Goal: Task Accomplishment & Management: Complete application form

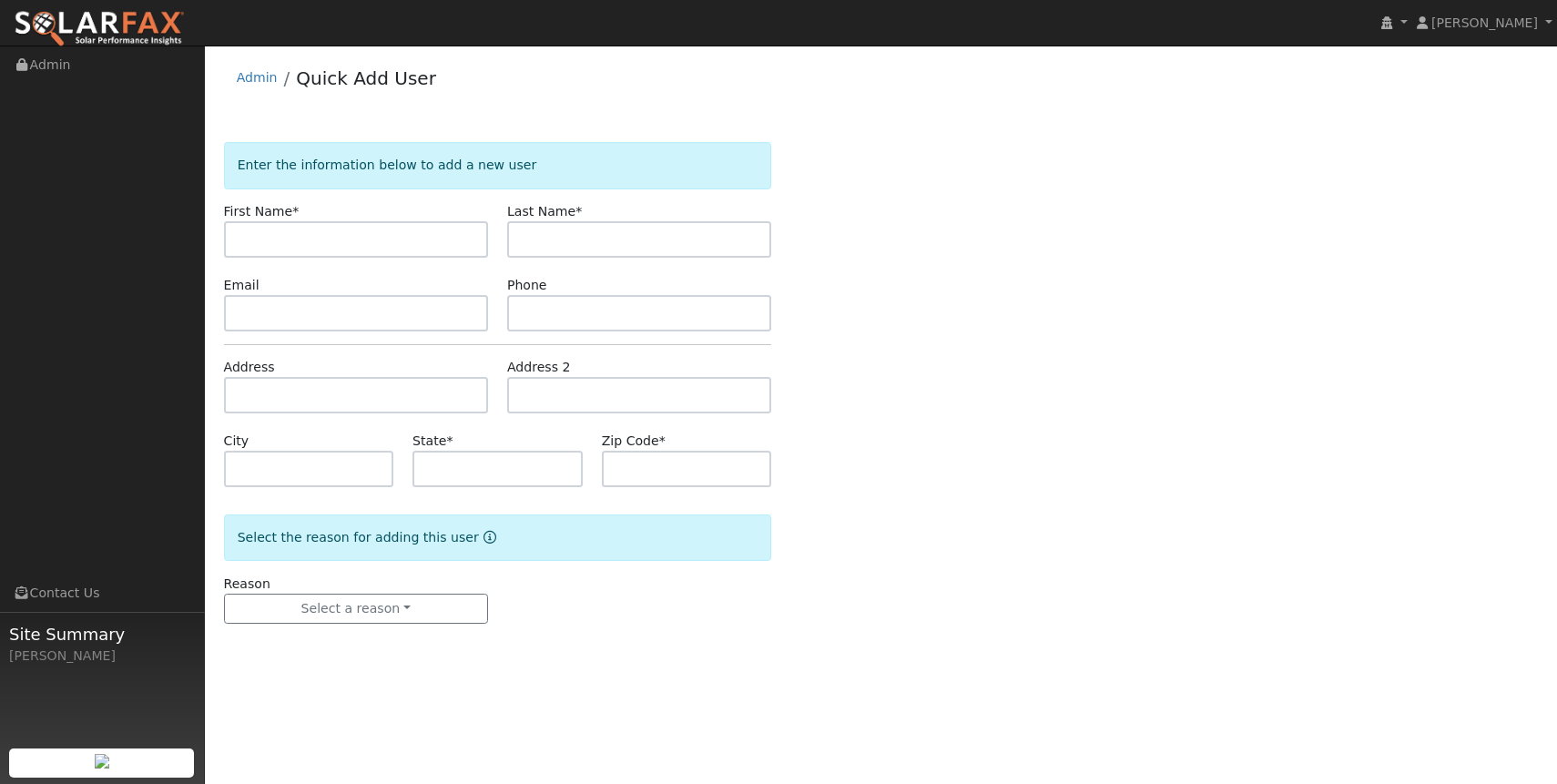
click at [276, 238] on input "text" at bounding box center [356, 239] width 264 height 37
type input "Poul"
type input "[GEOGRAPHIC_DATA]"
click at [286, 307] on input "text" at bounding box center [356, 313] width 264 height 37
paste input "[EMAIL_ADDRESS][DOMAIN_NAME]"
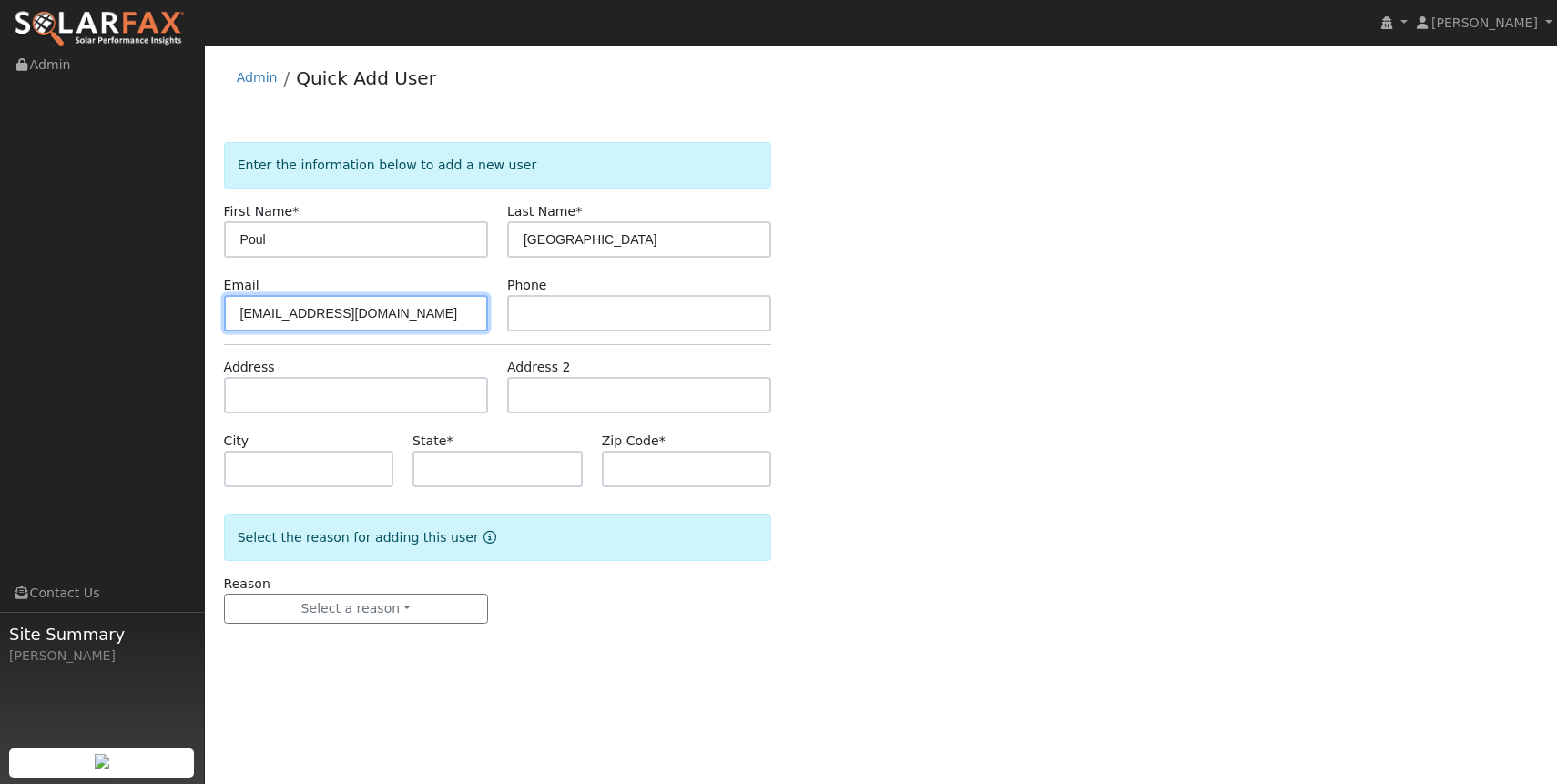
type input "[EMAIL_ADDRESS][DOMAIN_NAME]"
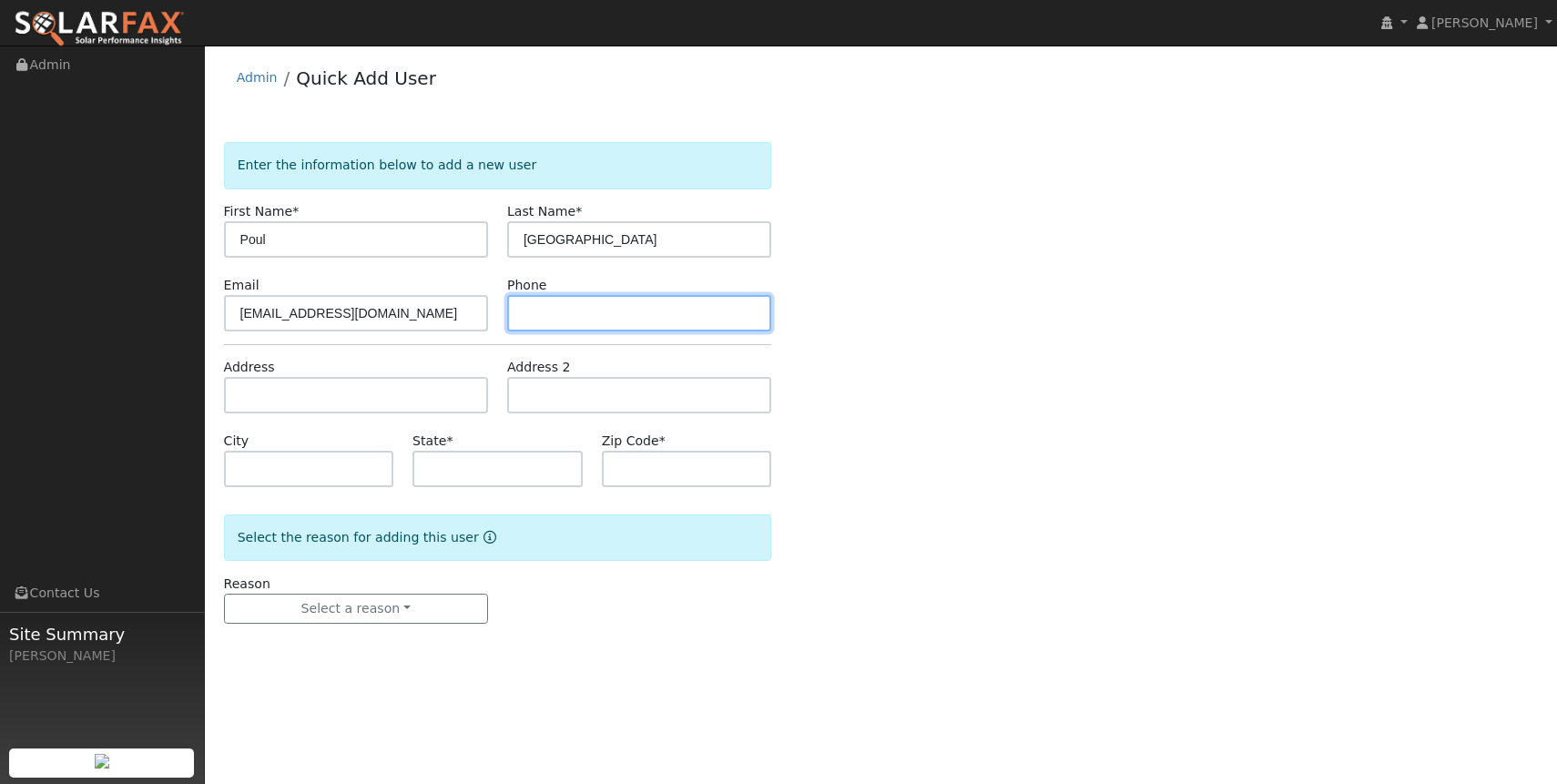
click at [547, 305] on input "text" at bounding box center [638, 313] width 264 height 37
paste input "8057140446"
type input "8057140446"
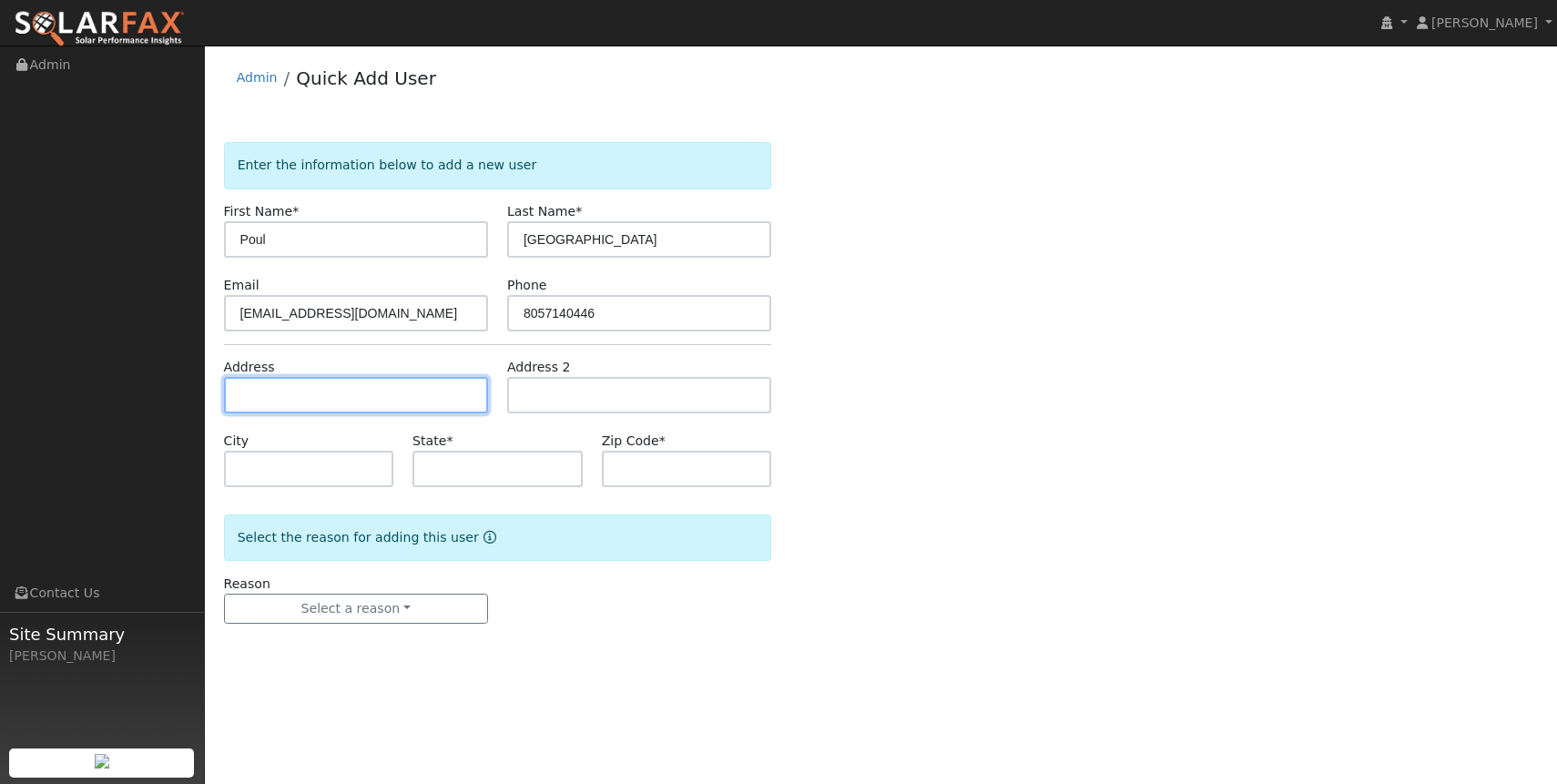
click at [296, 397] on input "text" at bounding box center [356, 395] width 264 height 37
paste input "[STREET_ADDRESS][PERSON_NAME]"
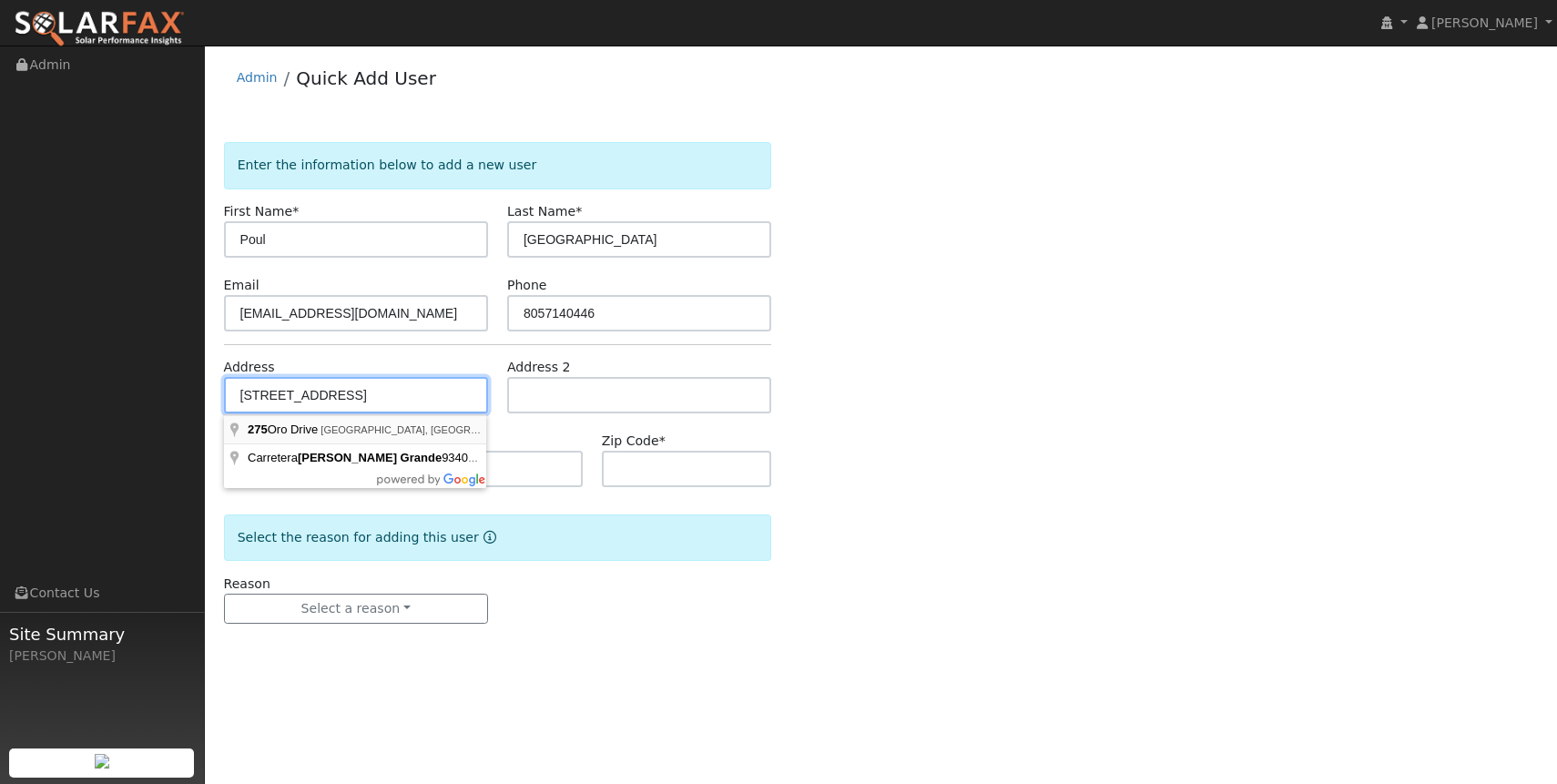
type input "[STREET_ADDRESS]"
type input "[PERSON_NAME] Grande"
type input "CA"
type input "93420"
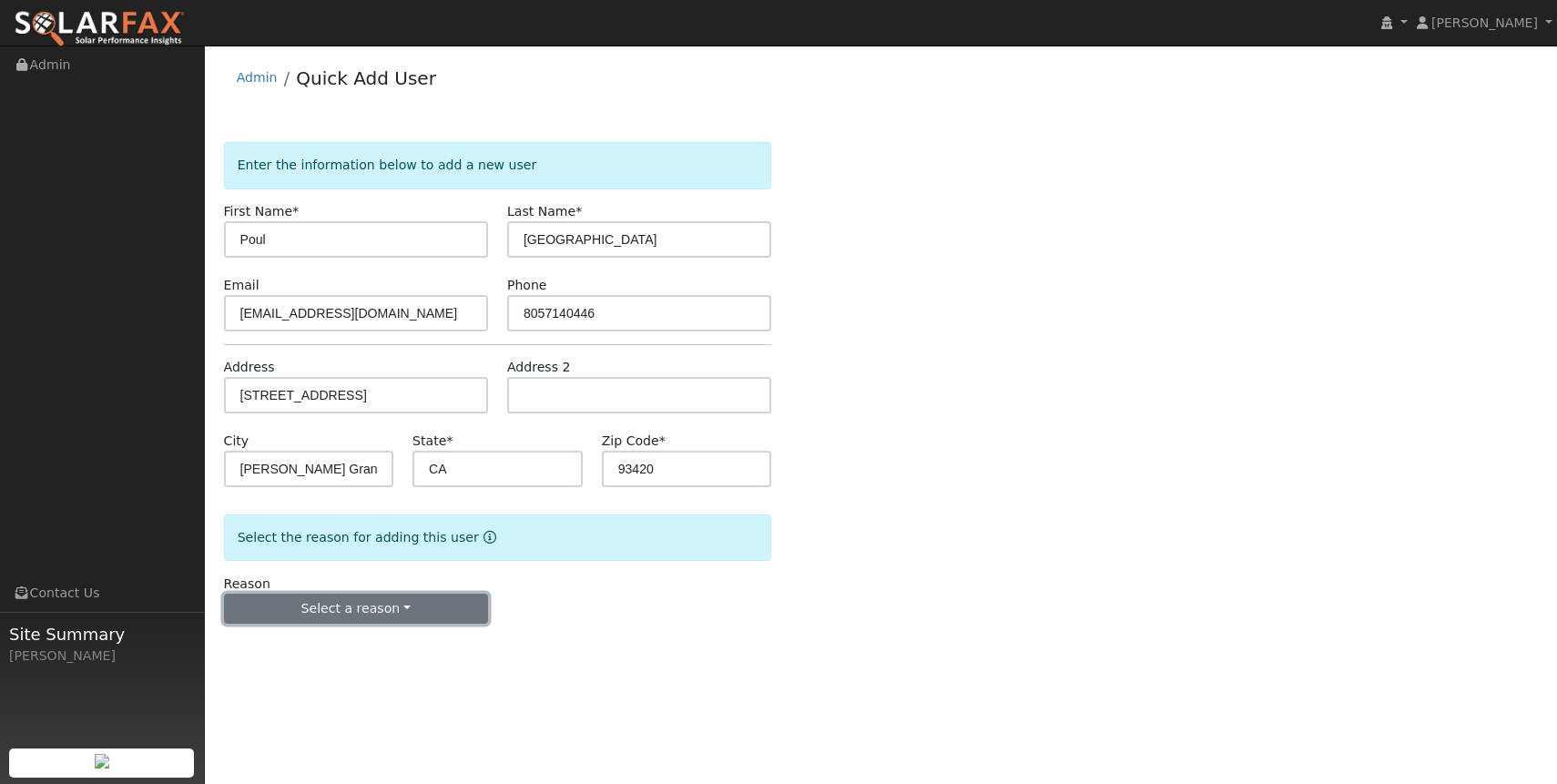
click at [370, 610] on button "Select a reason" at bounding box center [356, 608] width 264 height 31
click at [373, 669] on link "New customer adding solar" at bounding box center [326, 671] width 202 height 26
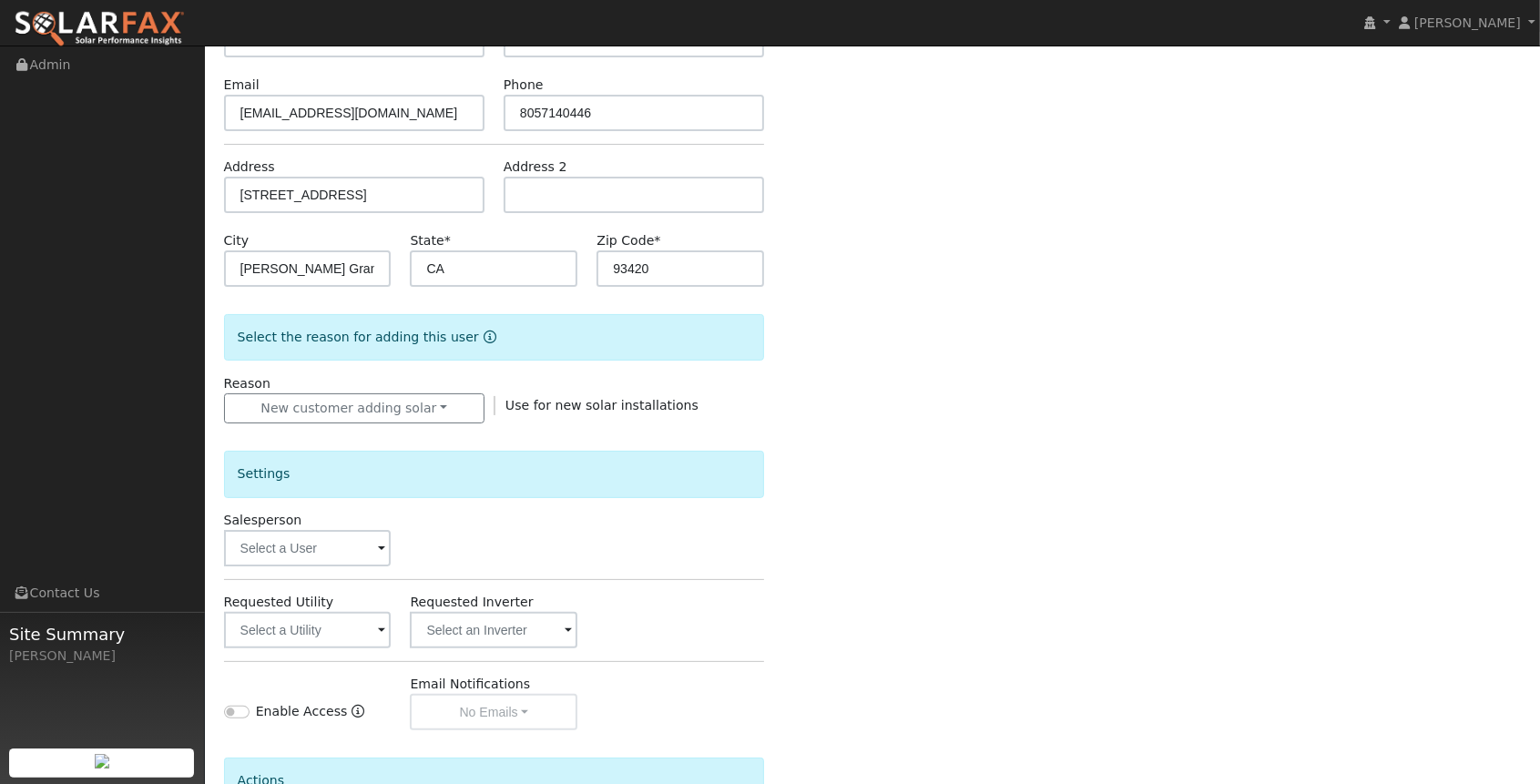
scroll to position [342, 0]
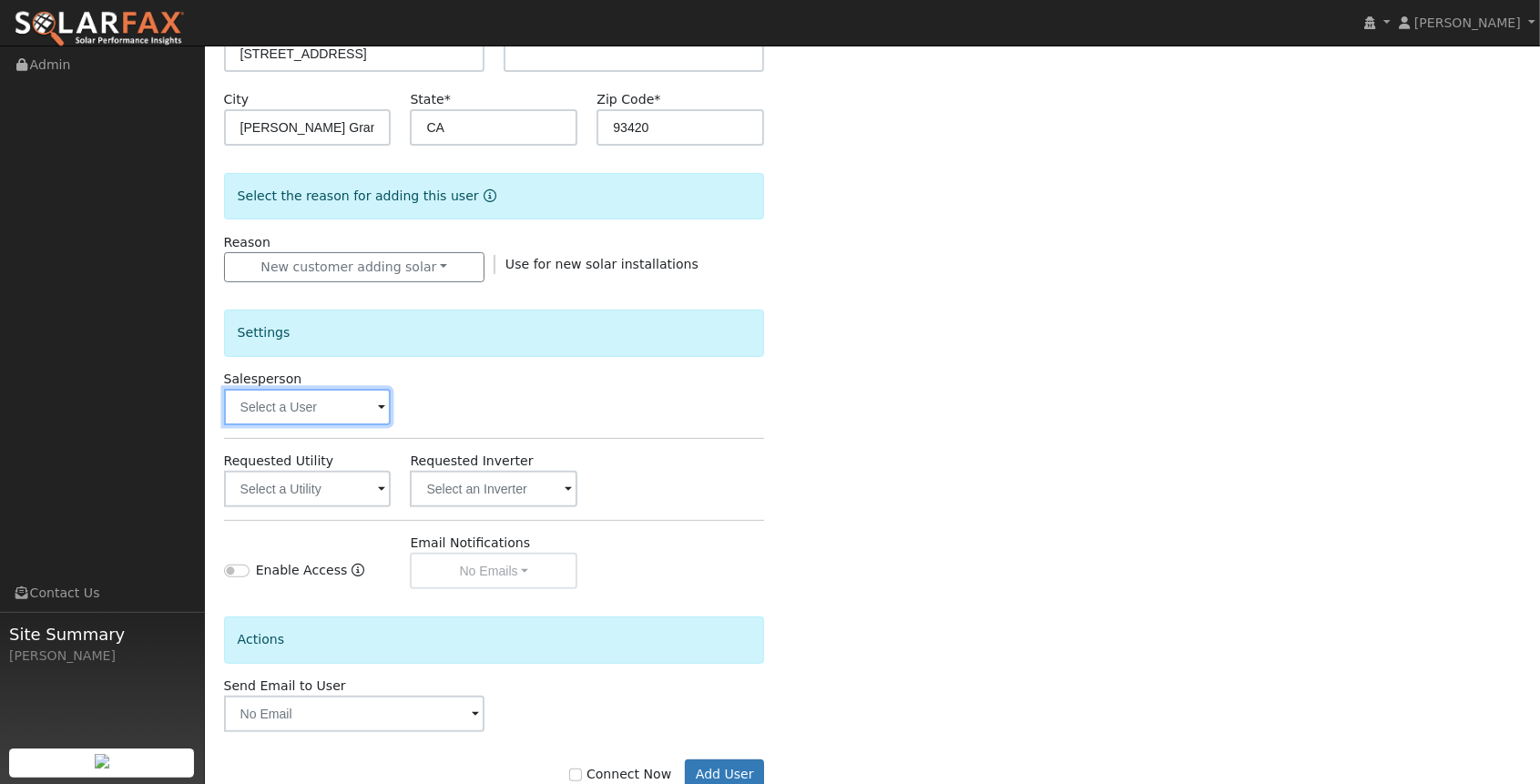
click at [311, 399] on input "text" at bounding box center [308, 407] width 168 height 37
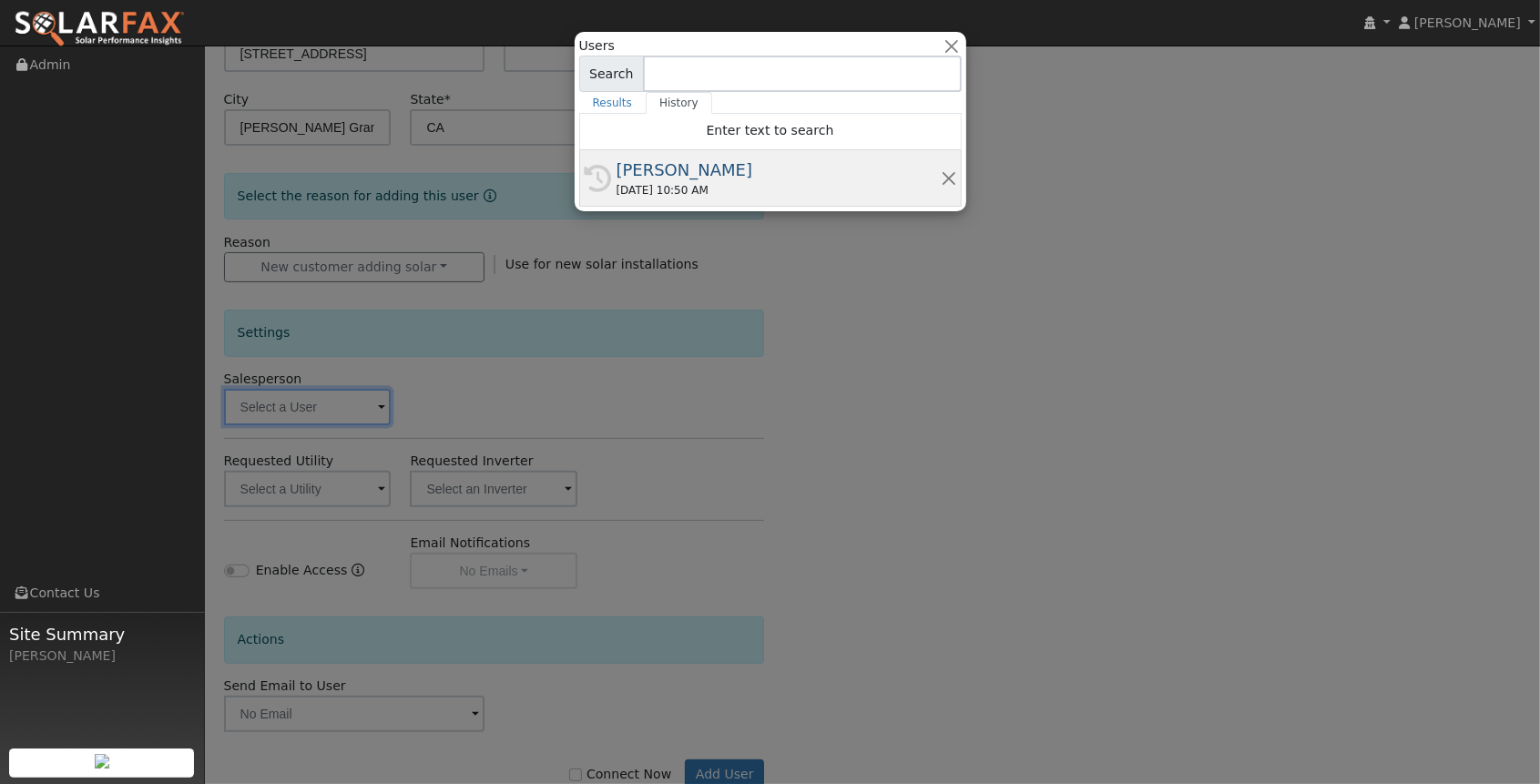
click at [763, 169] on div "[PERSON_NAME]" at bounding box center [778, 169] width 324 height 25
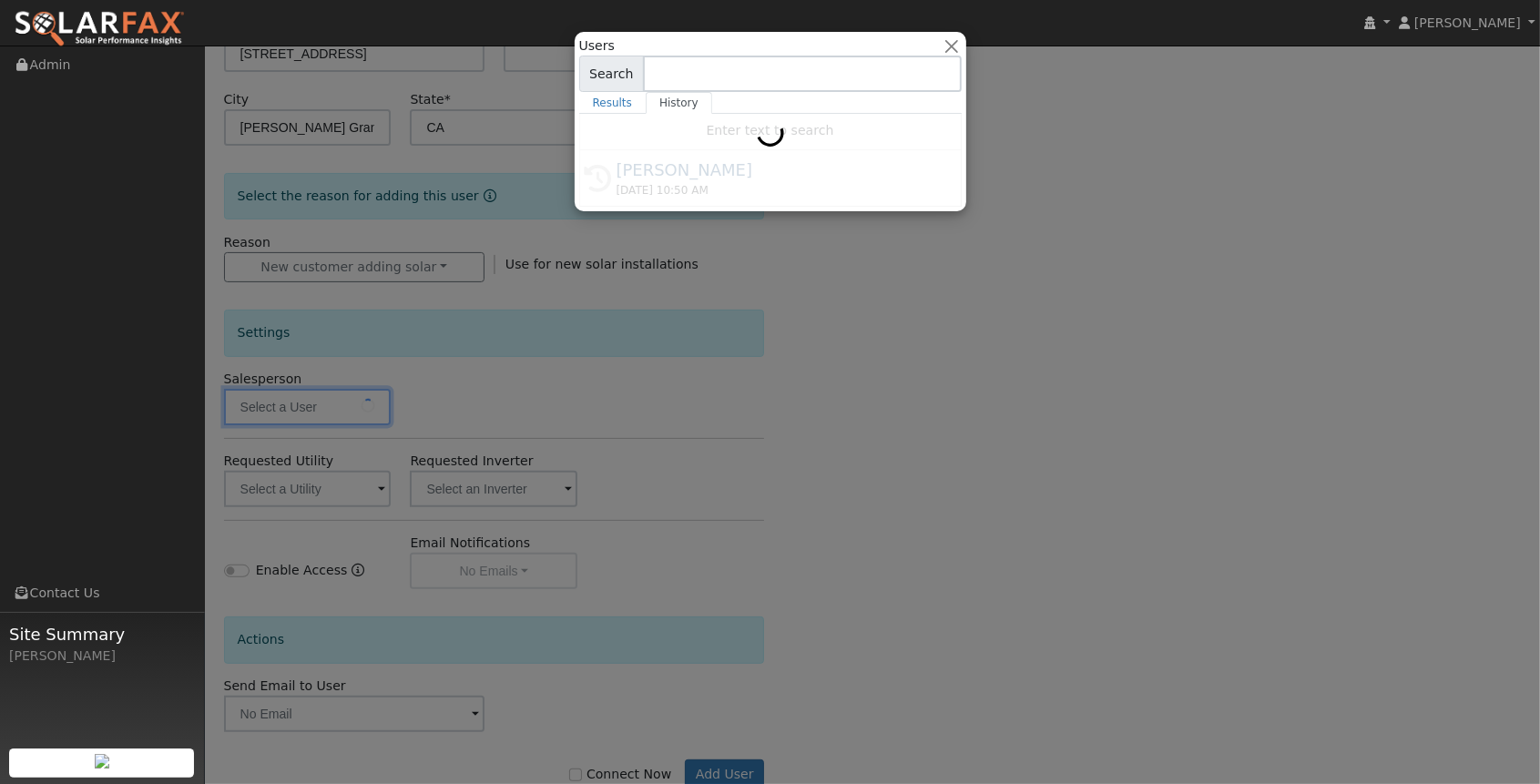
type input "[PERSON_NAME]"
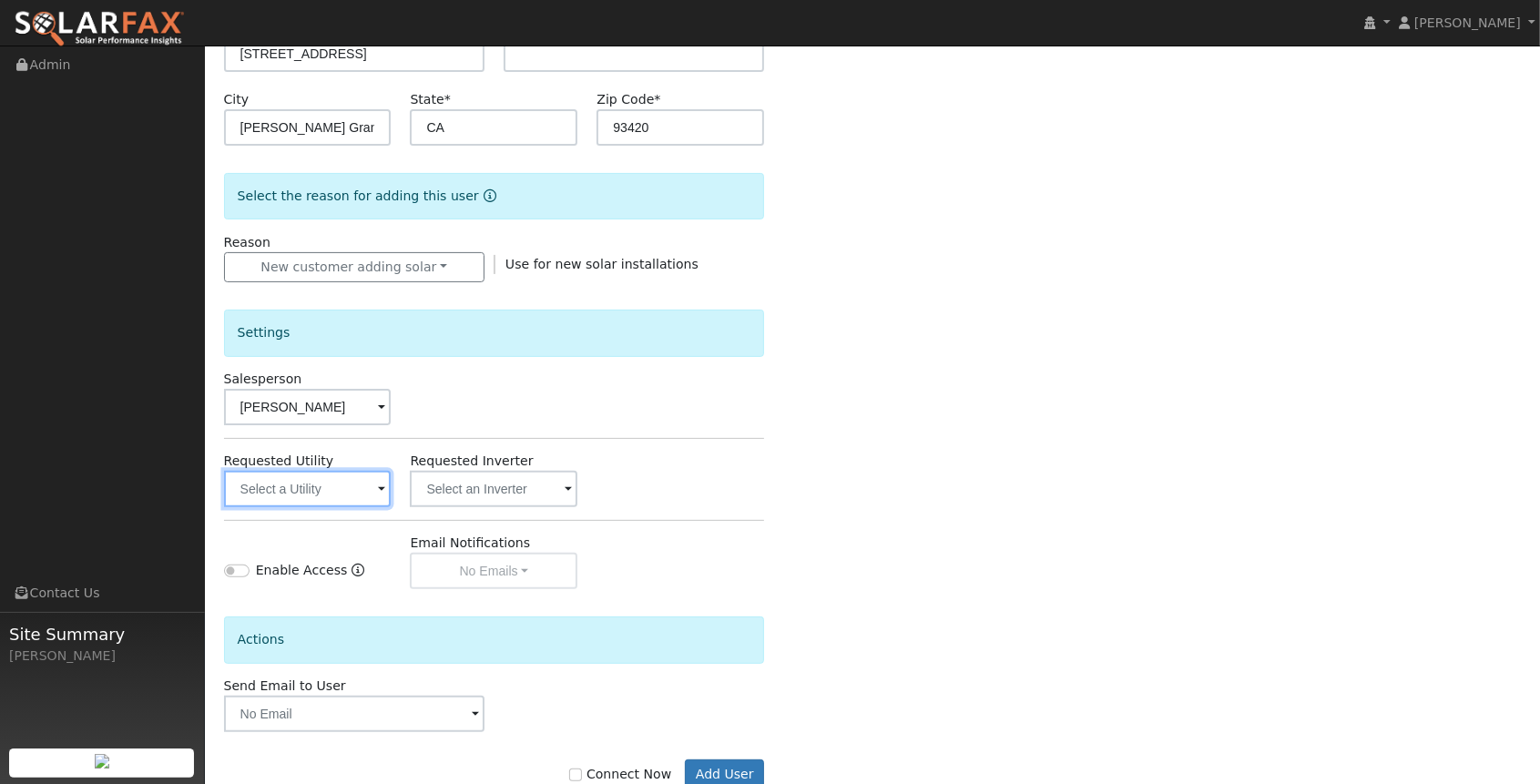
click at [346, 483] on input "text" at bounding box center [308, 489] width 168 height 37
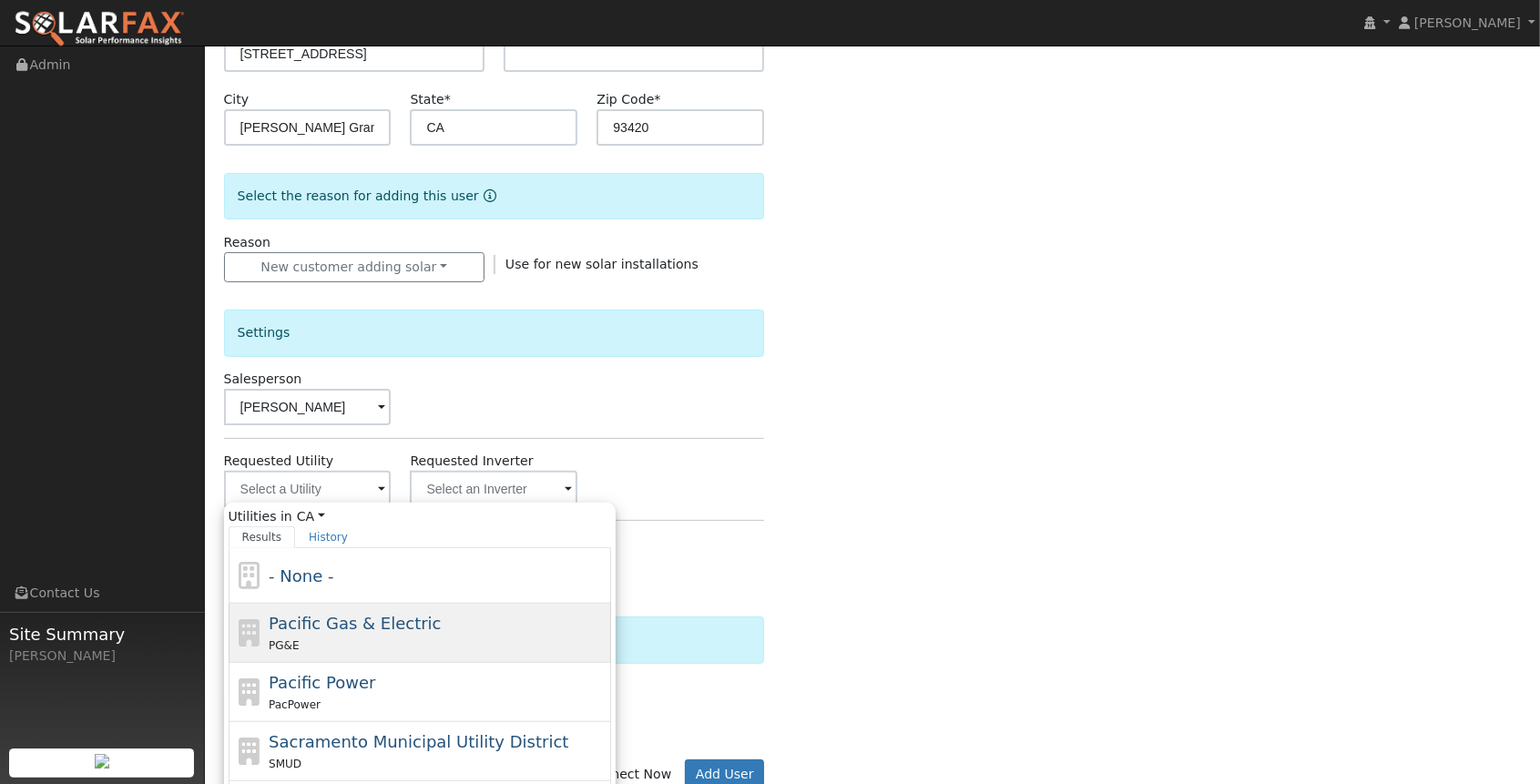
click at [356, 629] on span "Pacific Gas & Electric" at bounding box center [355, 622] width 172 height 19
type input "Pacific Gas & Electric"
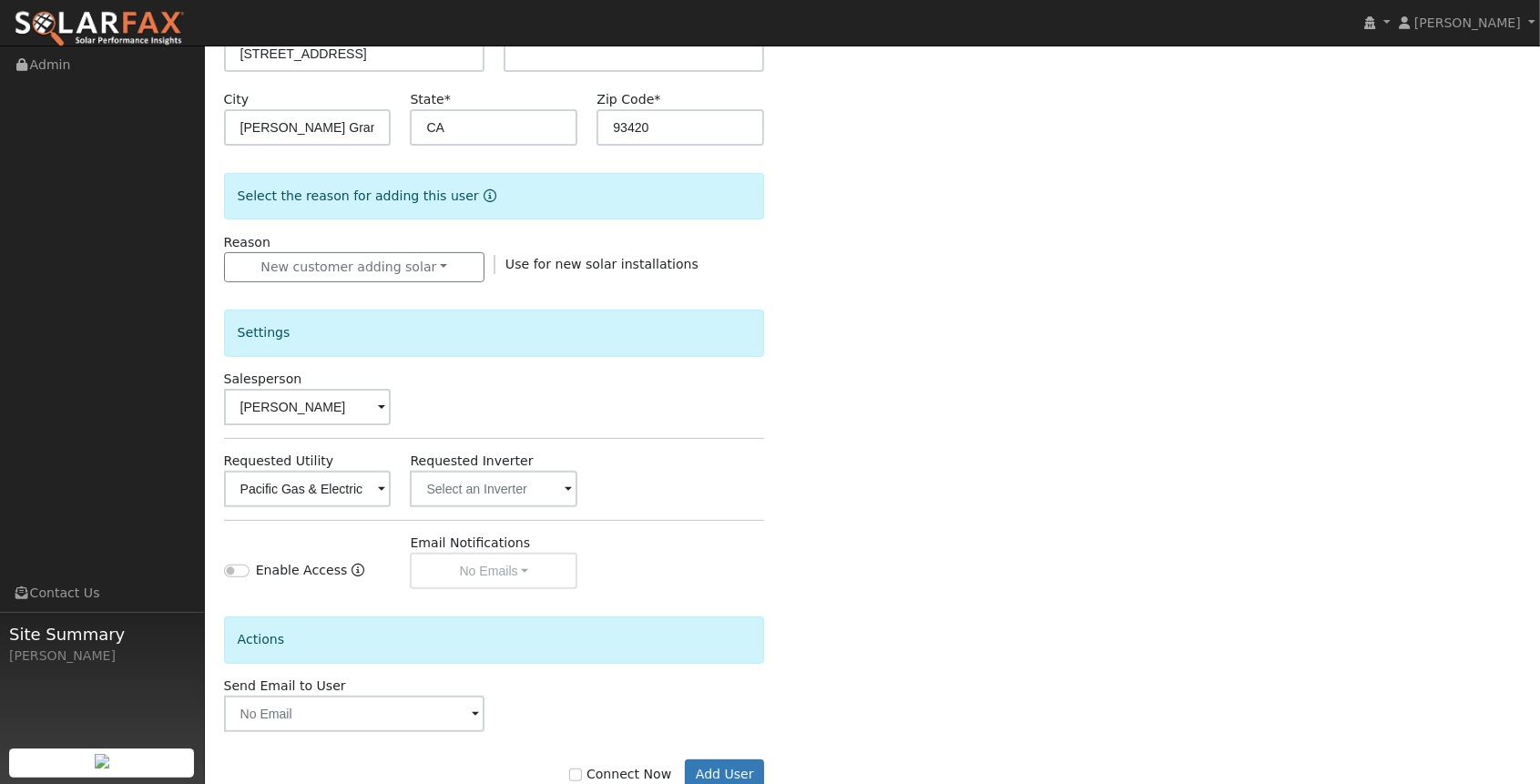
click at [745, 483] on div "Requested Utility Pacific Gas & Electric Requested Inverter" at bounding box center [494, 479] width 560 height 55
click at [986, 534] on div "Enter the information below to add a new user First Name * [PERSON_NAME] Last N…" at bounding box center [872, 313] width 1297 height 1025
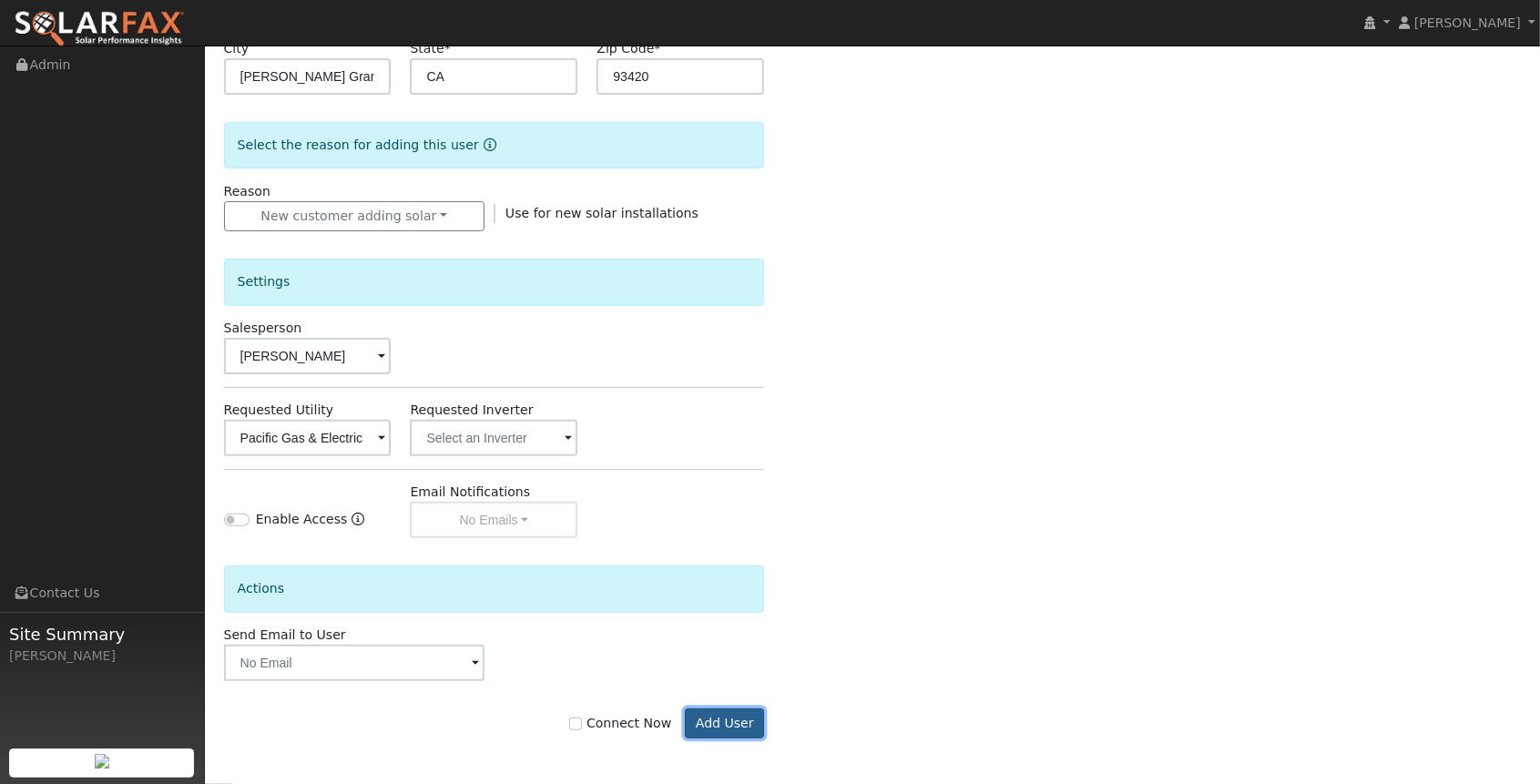
click at [753, 716] on button "Add User" at bounding box center [724, 723] width 79 height 31
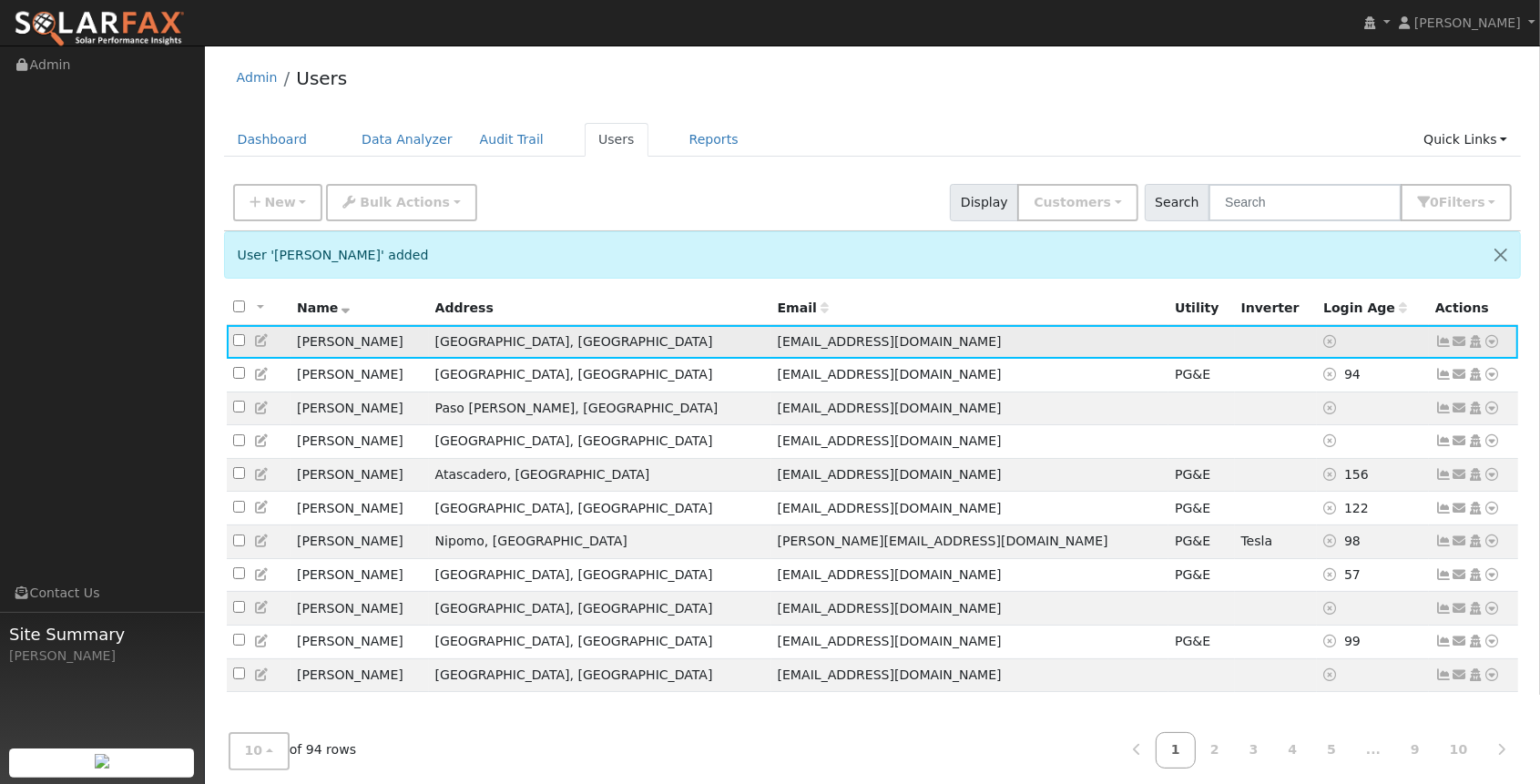
click at [1441, 338] on icon at bounding box center [1443, 341] width 17 height 13
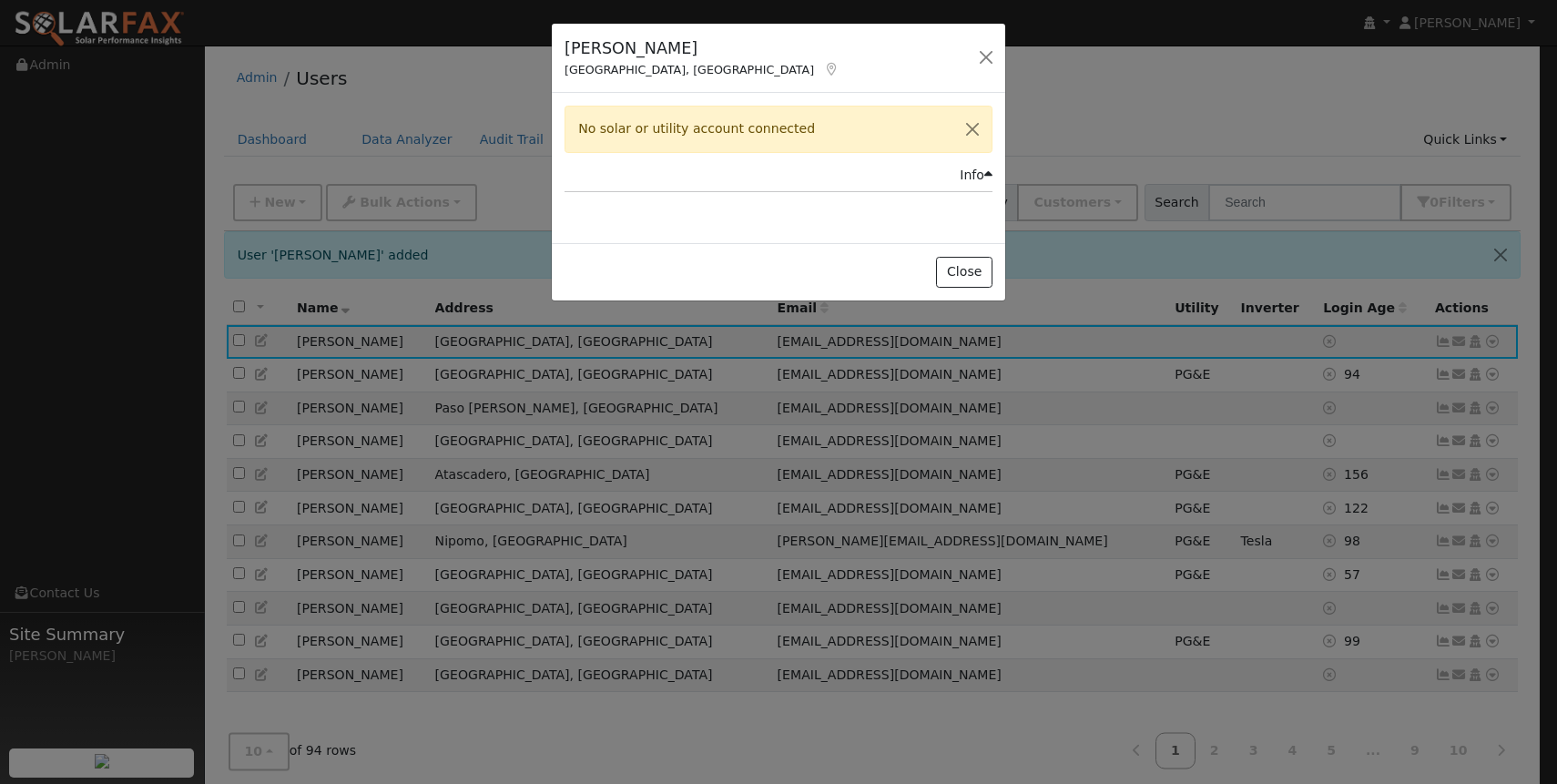
click at [1459, 342] on div "Poul Norholm Arroyo Grande, CA Default Account Default Account 275 Oro Drive, A…" at bounding box center [778, 392] width 1557 height 784
click at [967, 272] on button "Close" at bounding box center [964, 272] width 55 height 31
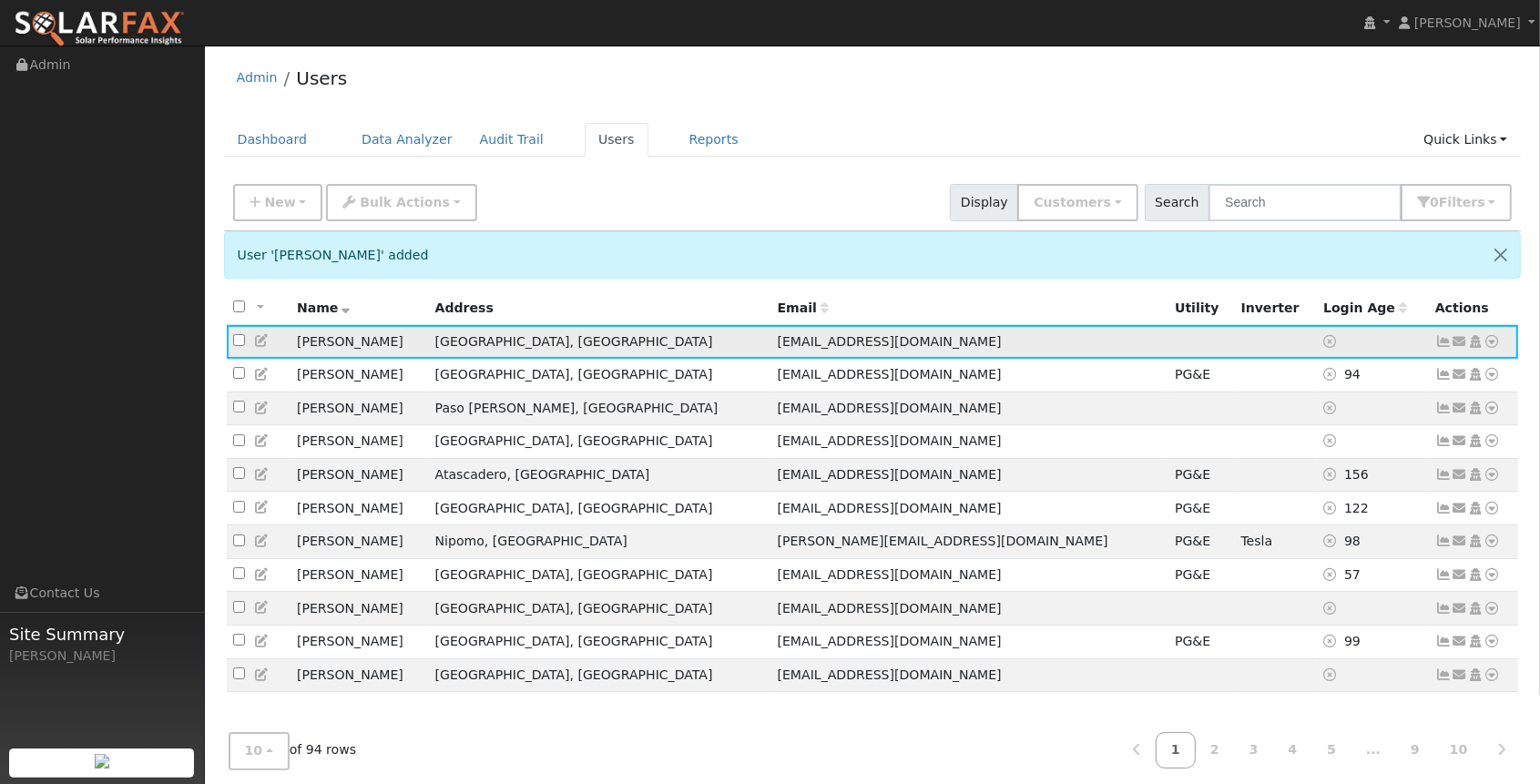
click at [1457, 338] on icon at bounding box center [1459, 341] width 17 height 13
click at [1288, 473] on link "Open Access" at bounding box center [1275, 472] width 126 height 26
